Goal: Transaction & Acquisition: Purchase product/service

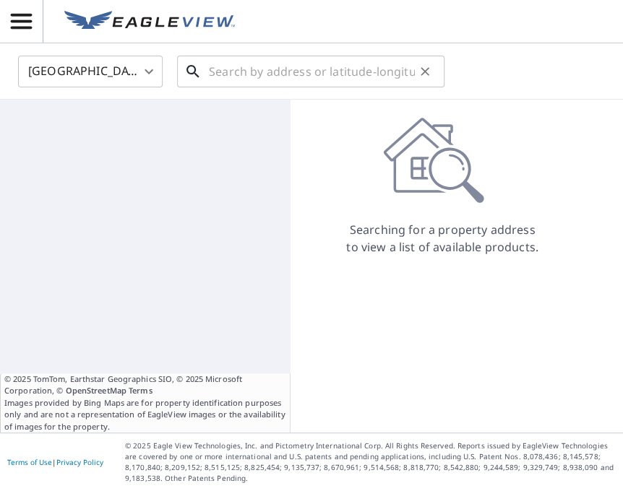
click at [271, 71] on input "text" at bounding box center [312, 71] width 206 height 40
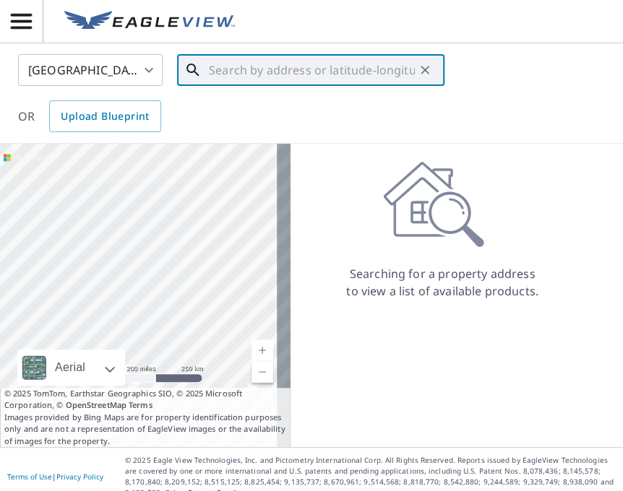
paste input "[STREET_ADDRESS]"
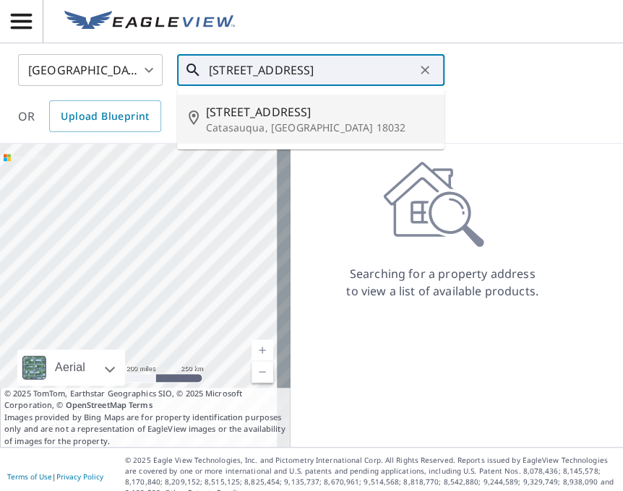
click at [306, 113] on span "[STREET_ADDRESS]" at bounding box center [319, 111] width 227 height 17
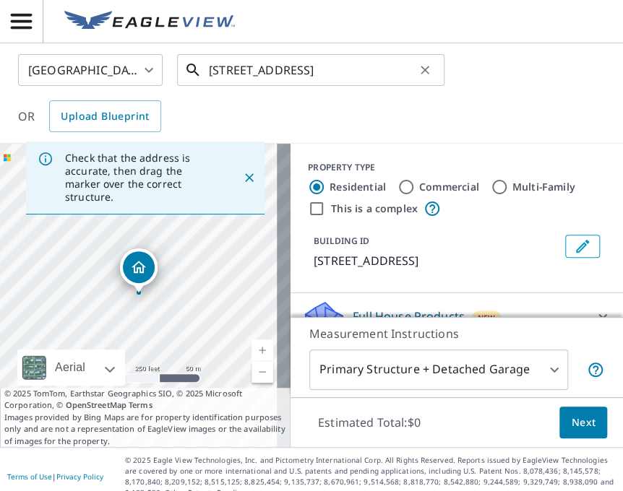
click at [238, 68] on input "[STREET_ADDRESS]" at bounding box center [312, 70] width 206 height 40
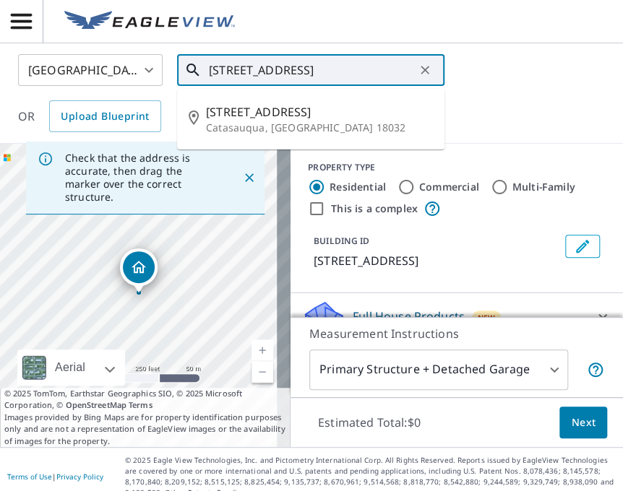
click at [238, 68] on input "[STREET_ADDRESS]" at bounding box center [312, 70] width 206 height 40
paste input "[STREET_ADDRESS]"
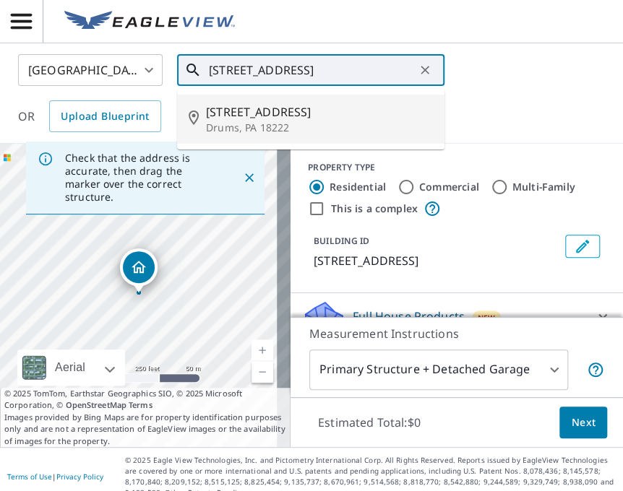
click at [282, 126] on p "Drums, PA 18222" at bounding box center [319, 128] width 227 height 14
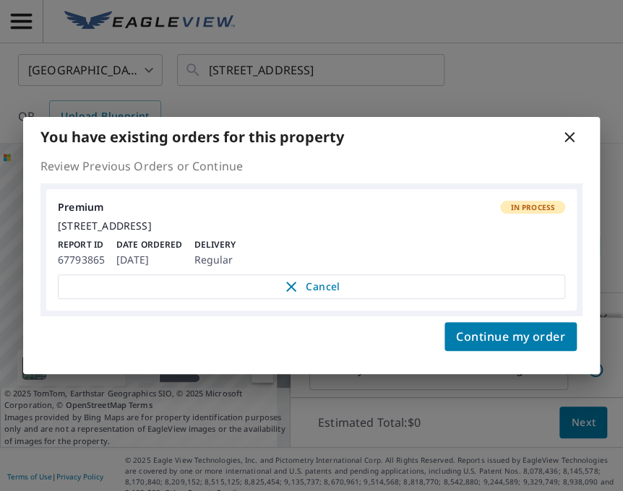
drag, startPoint x: 571, startPoint y: 132, endPoint x: 511, endPoint y: 132, distance: 60.0
click at [571, 132] on icon at bounding box center [569, 137] width 17 height 17
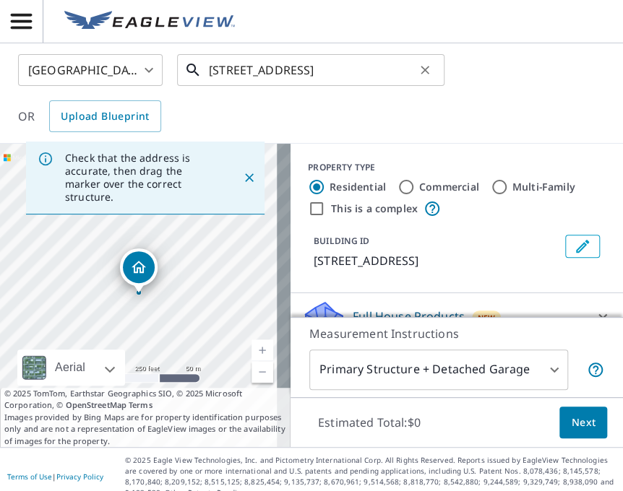
click at [361, 64] on input "[STREET_ADDRESS]" at bounding box center [312, 70] width 206 height 40
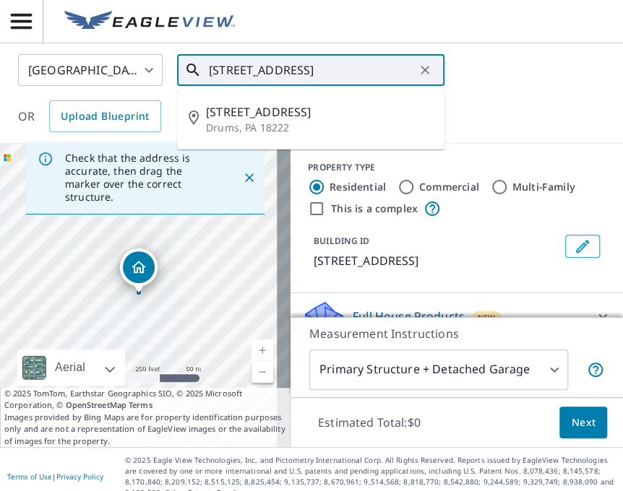
click at [361, 64] on input "[STREET_ADDRESS]" at bounding box center [312, 70] width 206 height 40
paste input "[STREET_ADDRESS]"
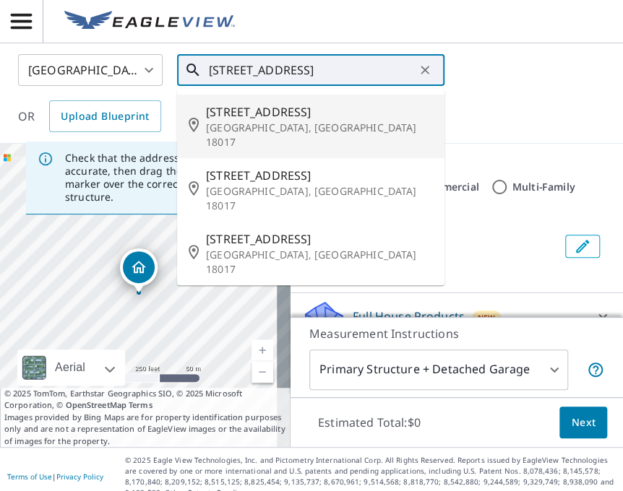
click at [358, 113] on span "[STREET_ADDRESS]" at bounding box center [319, 111] width 227 height 17
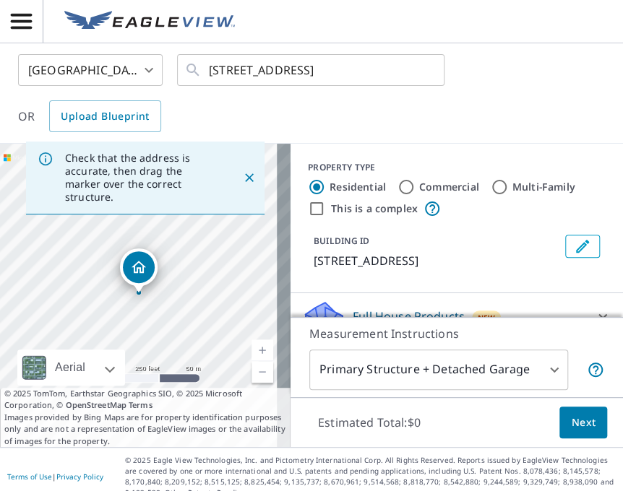
scroll to position [0, 0]
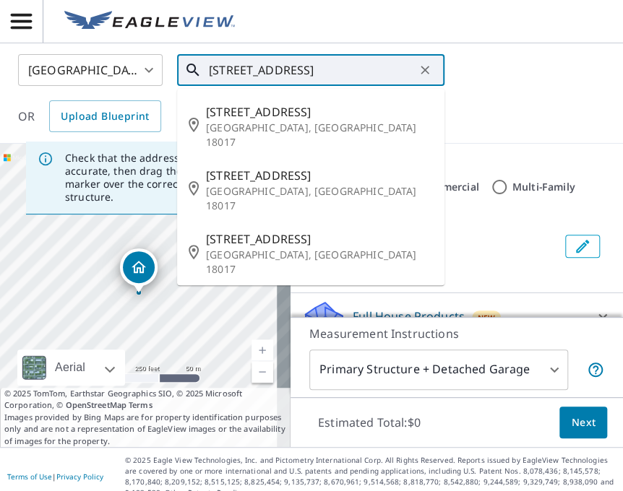
click at [260, 74] on input "[STREET_ADDRESS]" at bounding box center [312, 70] width 206 height 40
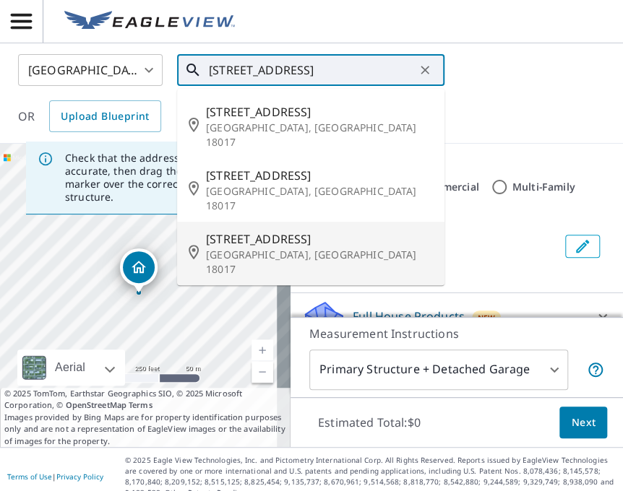
click at [265, 248] on p "[GEOGRAPHIC_DATA], [GEOGRAPHIC_DATA] 18017" at bounding box center [319, 262] width 227 height 29
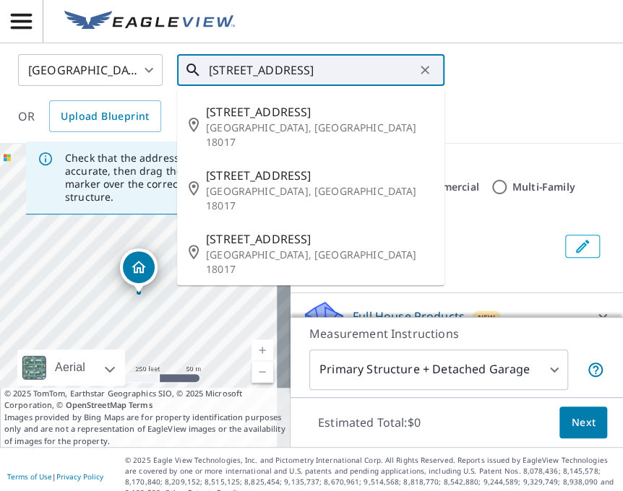
click at [322, 66] on input "[STREET_ADDRESS]" at bounding box center [312, 70] width 206 height 40
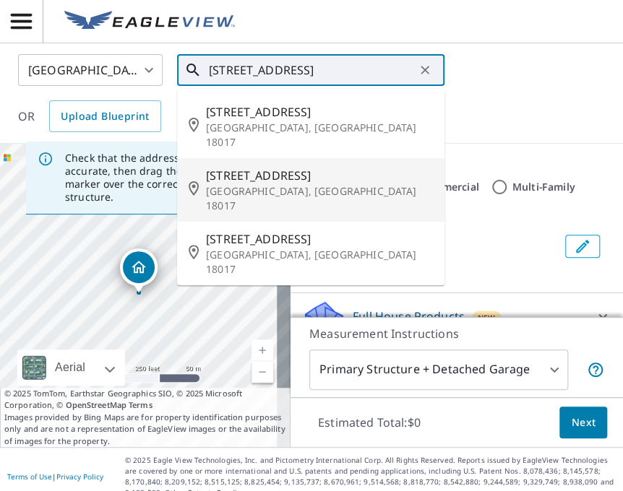
click at [305, 168] on span "[STREET_ADDRESS]" at bounding box center [319, 175] width 227 height 17
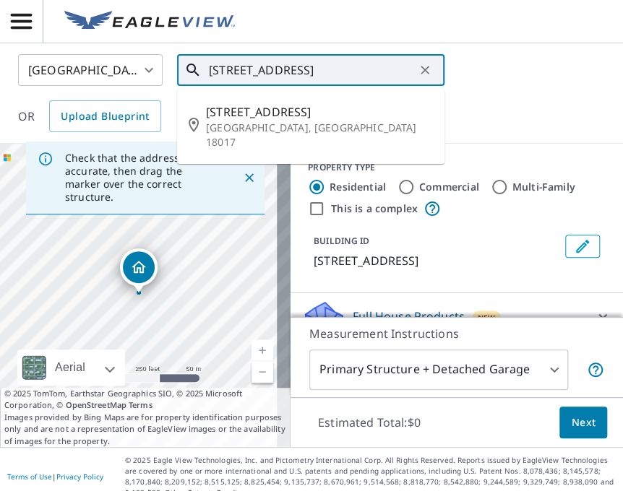
click at [324, 66] on input "[STREET_ADDRESS]" at bounding box center [312, 70] width 206 height 40
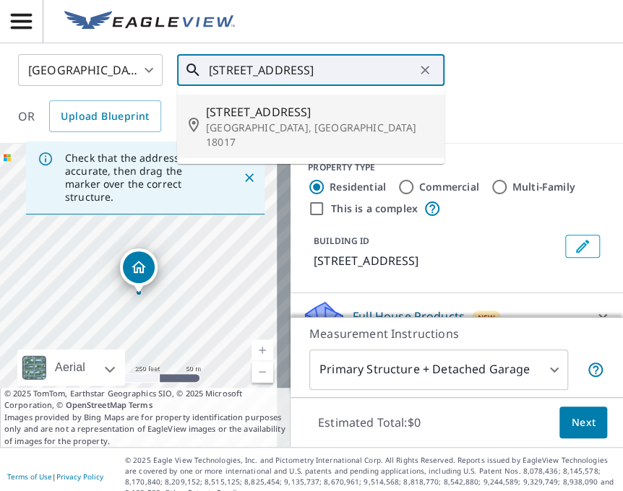
click at [251, 68] on input "[STREET_ADDRESS]" at bounding box center [312, 70] width 206 height 40
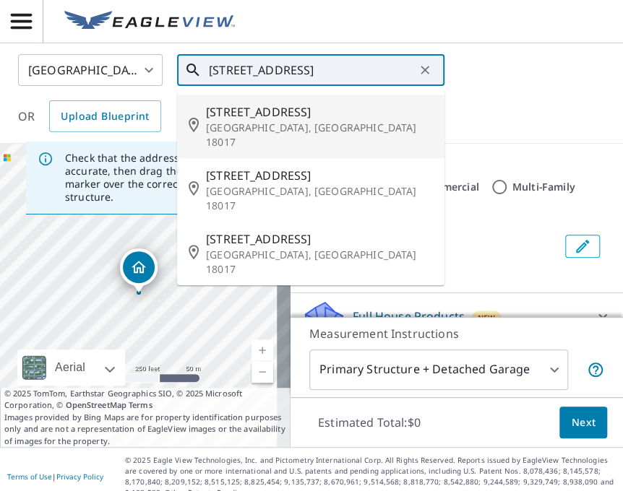
click at [275, 106] on span "[STREET_ADDRESS]" at bounding box center [319, 111] width 227 height 17
type input "[STREET_ADDRESS]"
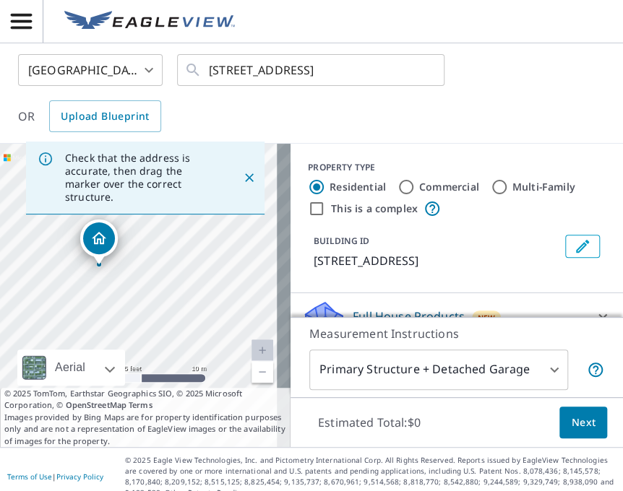
click at [131, 251] on div "[STREET_ADDRESS]" at bounding box center [145, 295] width 290 height 303
click at [134, 251] on div "[STREET_ADDRESS]" at bounding box center [145, 295] width 290 height 303
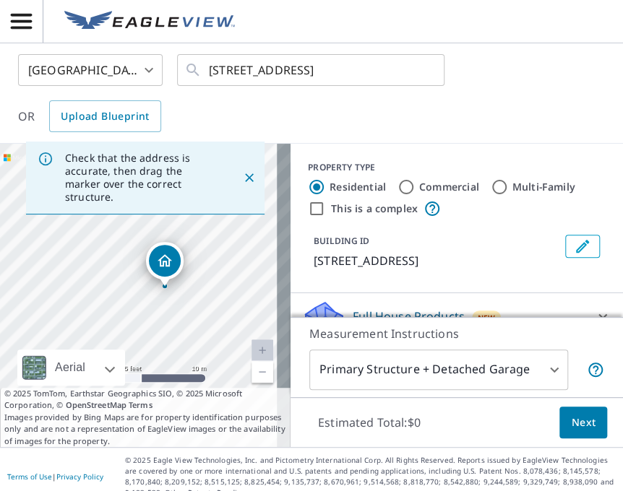
drag, startPoint x: 144, startPoint y: 268, endPoint x: 171, endPoint y: 261, distance: 28.4
click at [572, 431] on button "Next" at bounding box center [583, 423] width 48 height 33
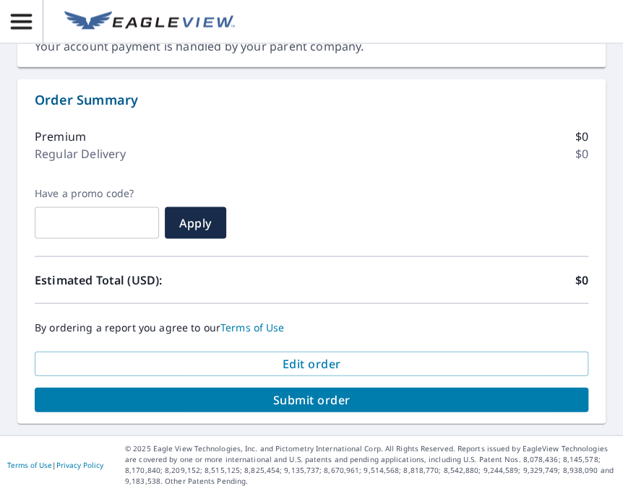
click at [387, 399] on span "Submit order" at bounding box center [311, 400] width 530 height 16
checkbox input "true"
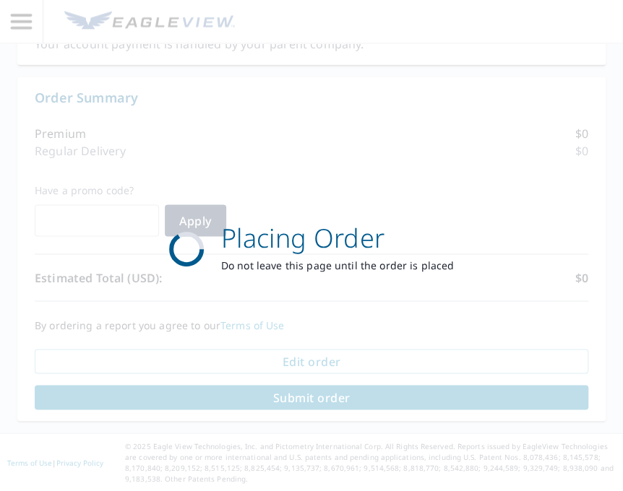
scroll to position [711, 0]
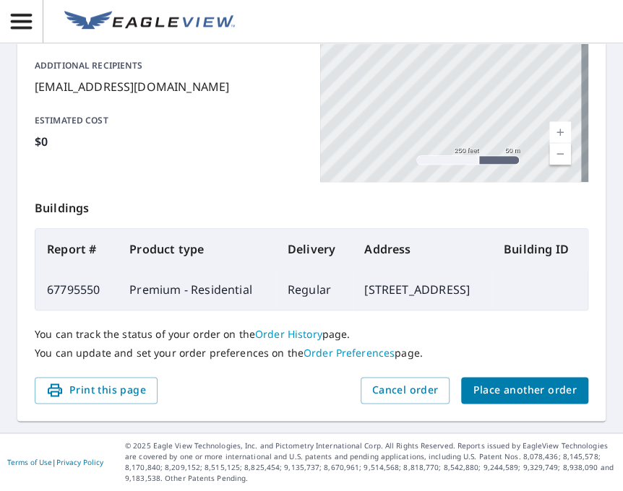
scroll to position [409, 0]
drag, startPoint x: 19, startPoint y: 25, endPoint x: 19, endPoint y: 41, distance: 16.6
click at [19, 25] on icon "button" at bounding box center [21, 21] width 25 height 25
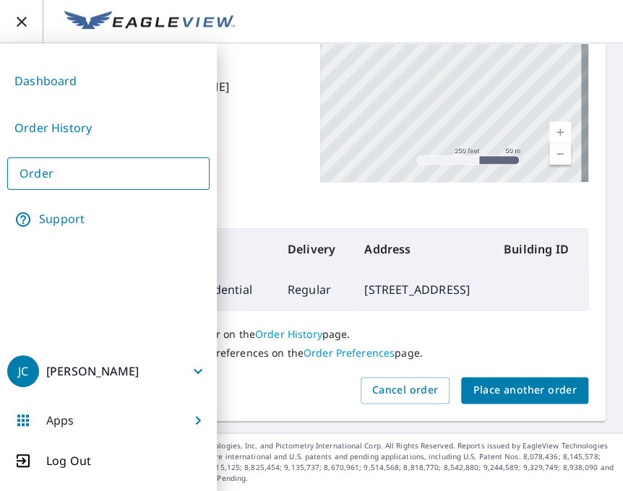
click at [57, 175] on link "Order" at bounding box center [108, 174] width 202 height 33
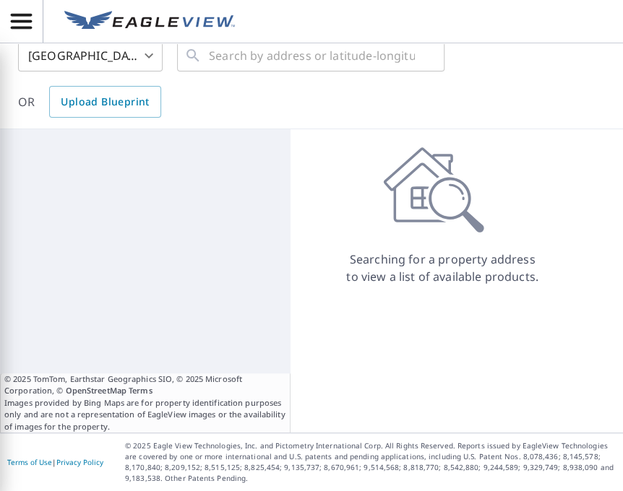
scroll to position [14, 0]
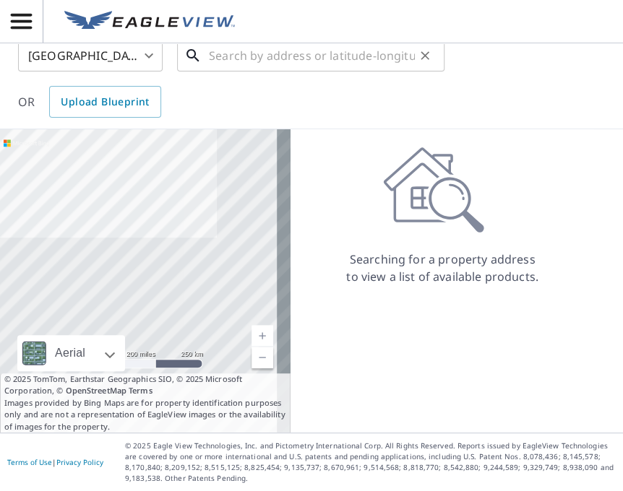
click at [270, 61] on input "text" at bounding box center [312, 55] width 206 height 40
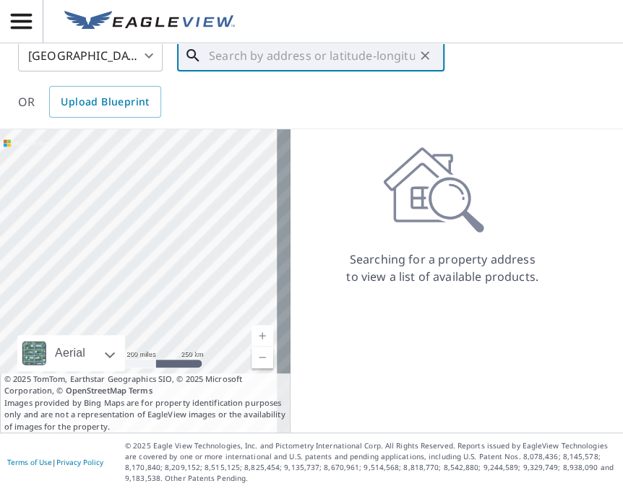
paste input "[STREET_ADDRESS]"
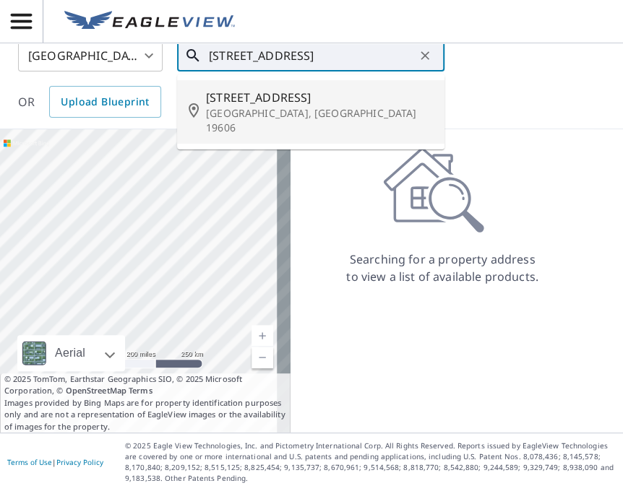
click at [288, 113] on p "[GEOGRAPHIC_DATA], [GEOGRAPHIC_DATA] 19606" at bounding box center [319, 120] width 227 height 29
type input "[STREET_ADDRESS]"
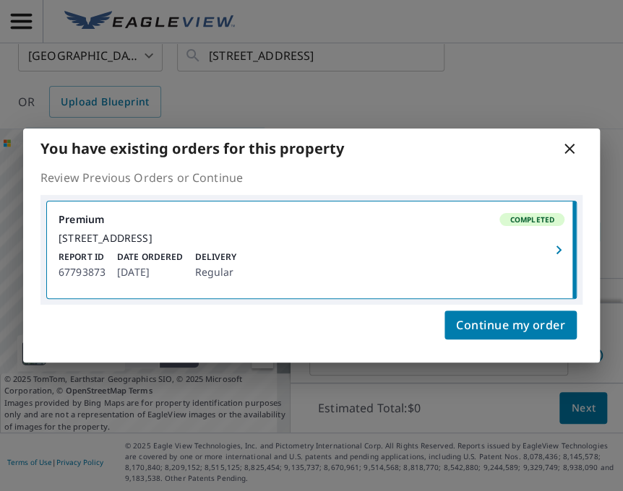
click at [564, 249] on icon "button" at bounding box center [558, 249] width 17 height 17
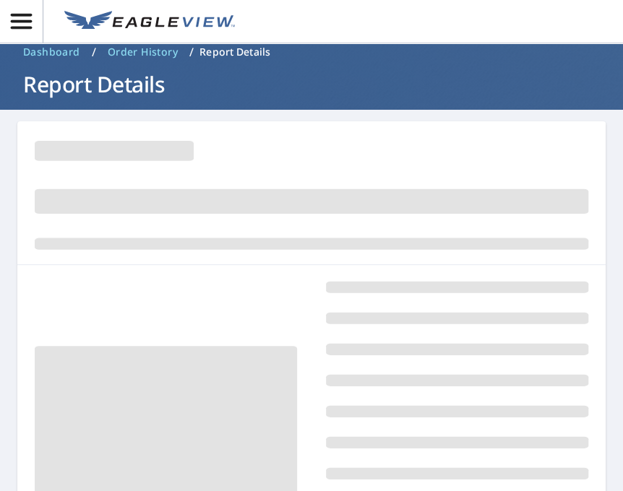
scroll to position [95, 0]
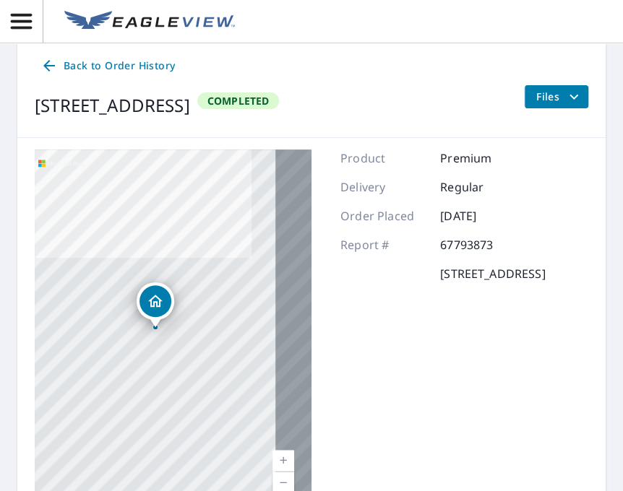
click at [565, 92] on icon "filesDropdownBtn-67793873" at bounding box center [573, 96] width 17 height 17
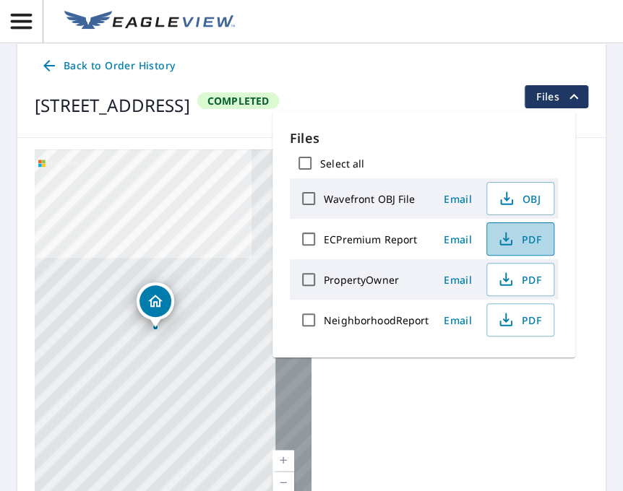
click at [528, 238] on span "PDF" at bounding box center [519, 239] width 46 height 17
click at [36, 13] on span "button" at bounding box center [21, 21] width 43 height 25
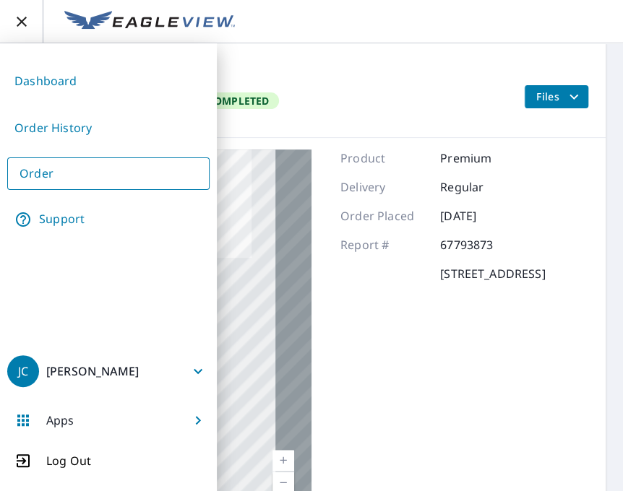
click at [58, 175] on link "Order" at bounding box center [108, 174] width 202 height 33
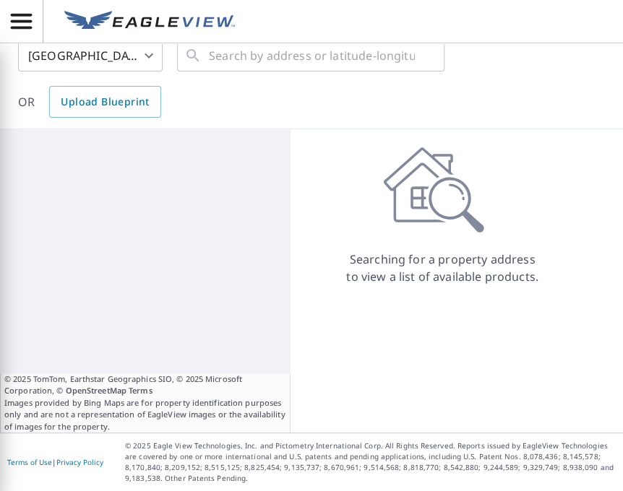
scroll to position [14, 0]
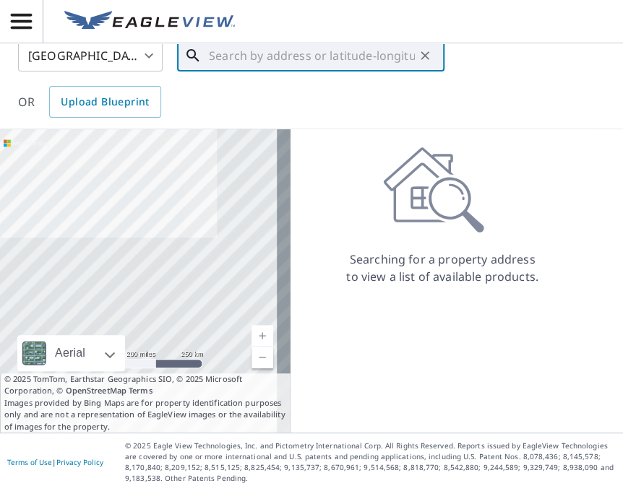
click at [273, 58] on input "text" at bounding box center [312, 55] width 206 height 40
paste input "[STREET_ADDRESS]"
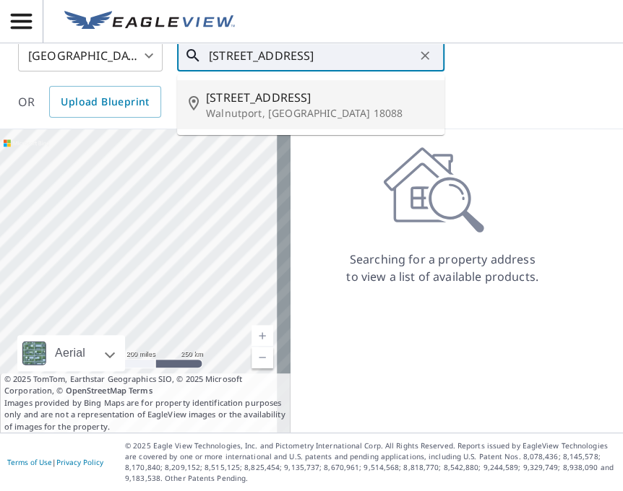
click at [301, 101] on span "[STREET_ADDRESS]" at bounding box center [319, 97] width 227 height 17
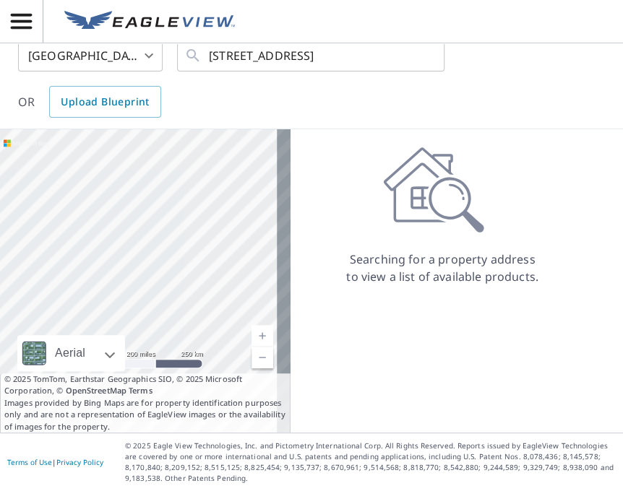
scroll to position [0, 0]
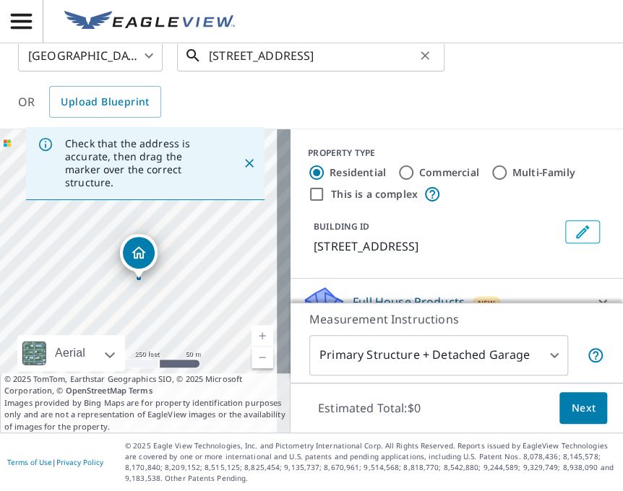
click at [240, 63] on input "[STREET_ADDRESS]" at bounding box center [312, 55] width 206 height 40
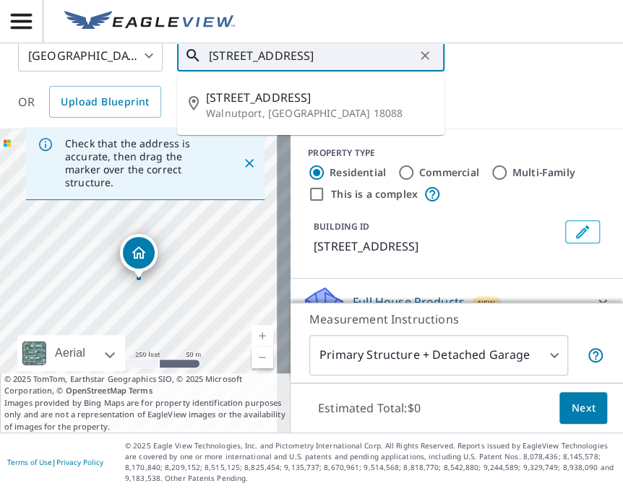
click at [240, 63] on input "[STREET_ADDRESS]" at bounding box center [312, 55] width 206 height 40
paste input "[STREET_ADDRESS][PERSON_NAME][US_STATE]"
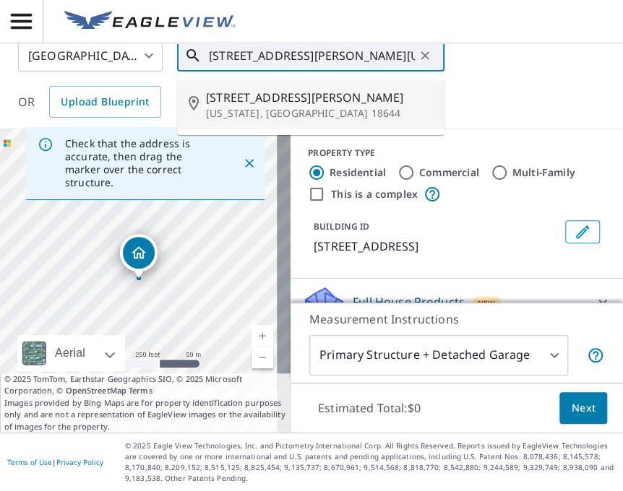
click at [296, 98] on span "[STREET_ADDRESS][PERSON_NAME]" at bounding box center [319, 97] width 227 height 17
type input "[STREET_ADDRESS][PERSON_NAME][US_STATE]"
